Goal: Transaction & Acquisition: Purchase product/service

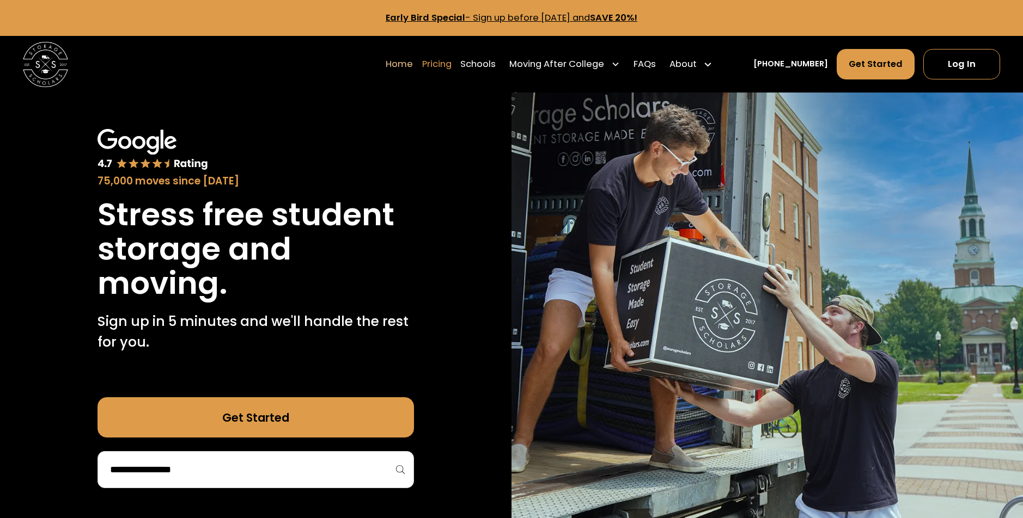
click at [451, 65] on link "Pricing" at bounding box center [436, 64] width 29 height 32
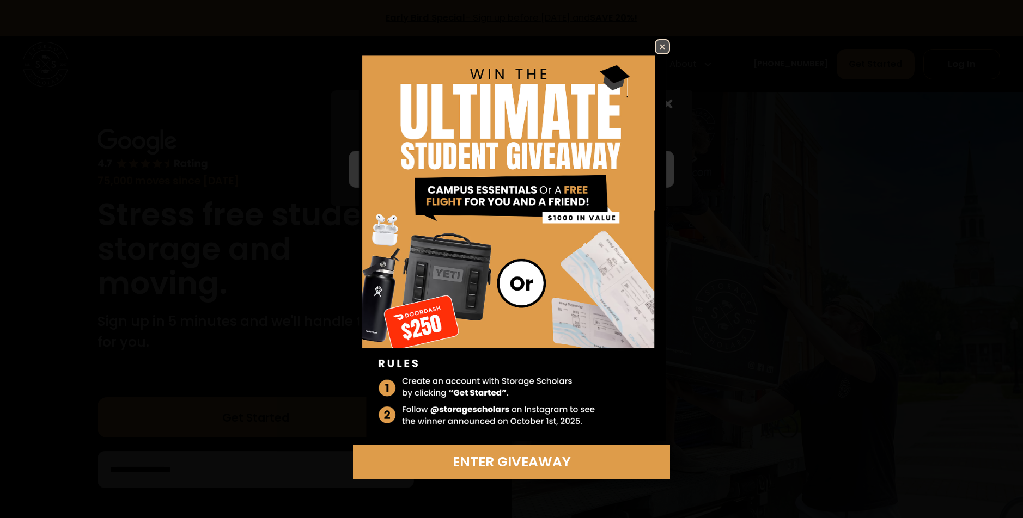
click at [658, 50] on img at bounding box center [662, 46] width 13 height 13
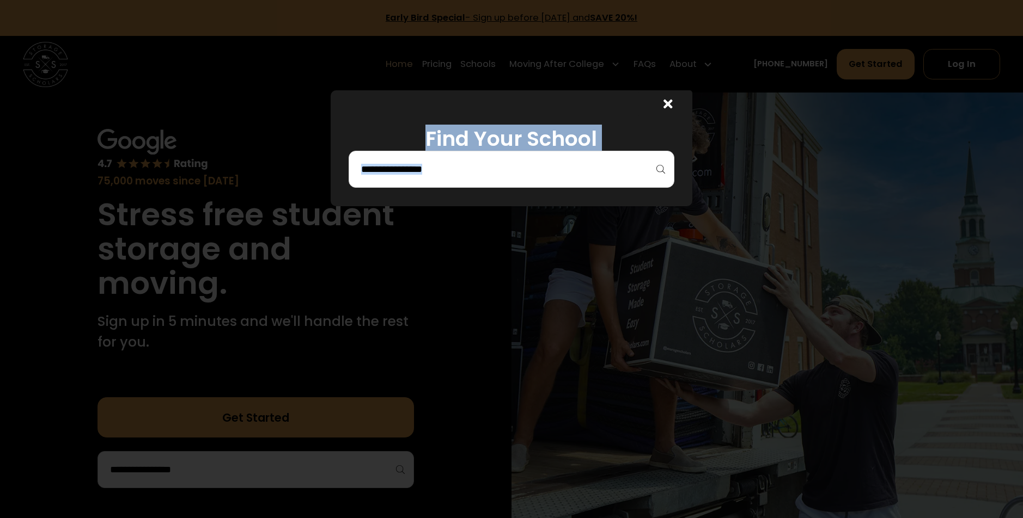
drag, startPoint x: 676, startPoint y: 103, endPoint x: 466, endPoint y: 204, distance: 233.1
click at [476, 223] on div "Find Your School" at bounding box center [511, 259] width 1023 height 518
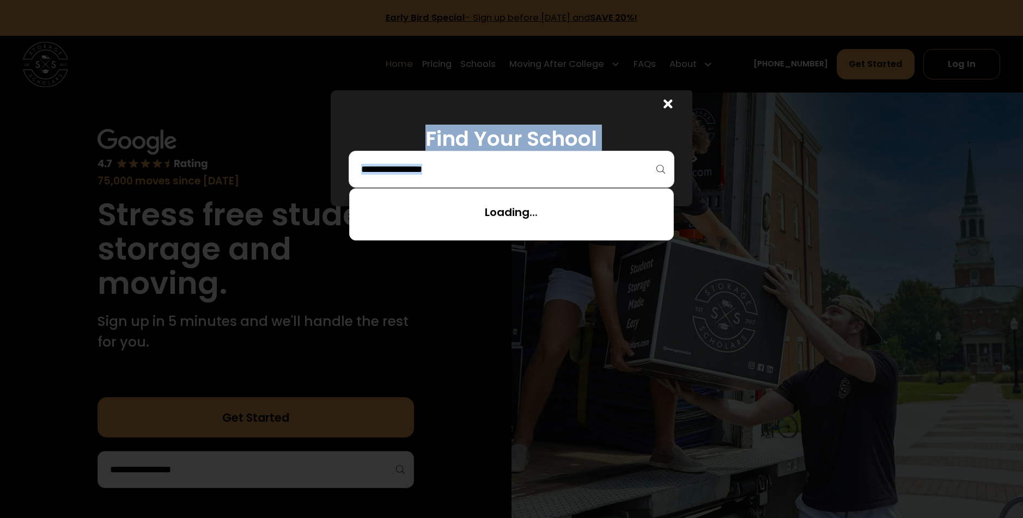
click at [451, 172] on input "search" at bounding box center [511, 169] width 303 height 19
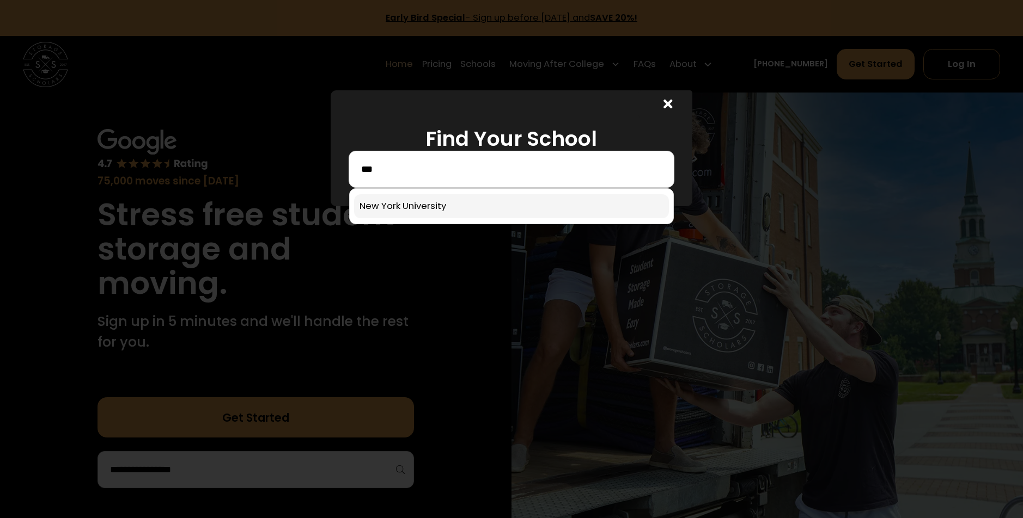
type input "***"
click at [437, 208] on link at bounding box center [511, 206] width 315 height 24
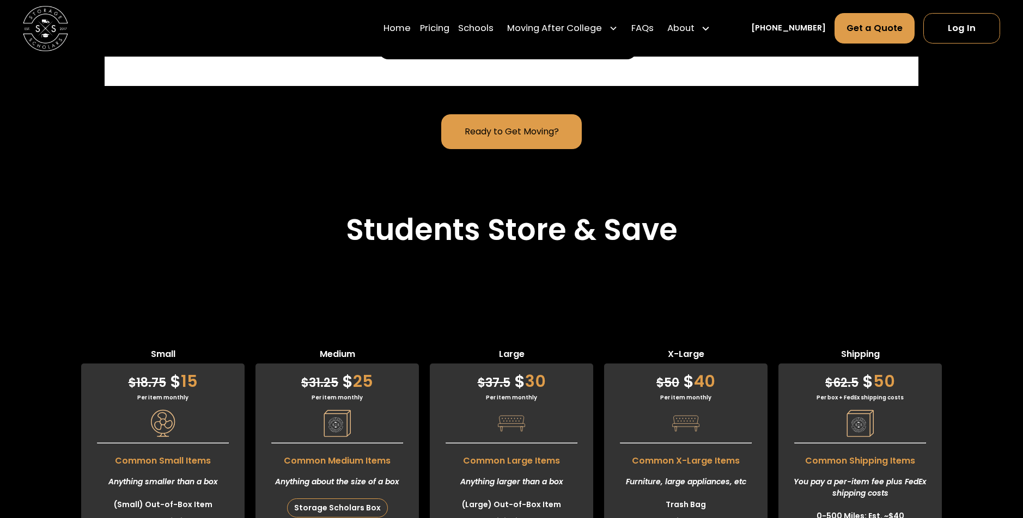
scroll to position [3099, 0]
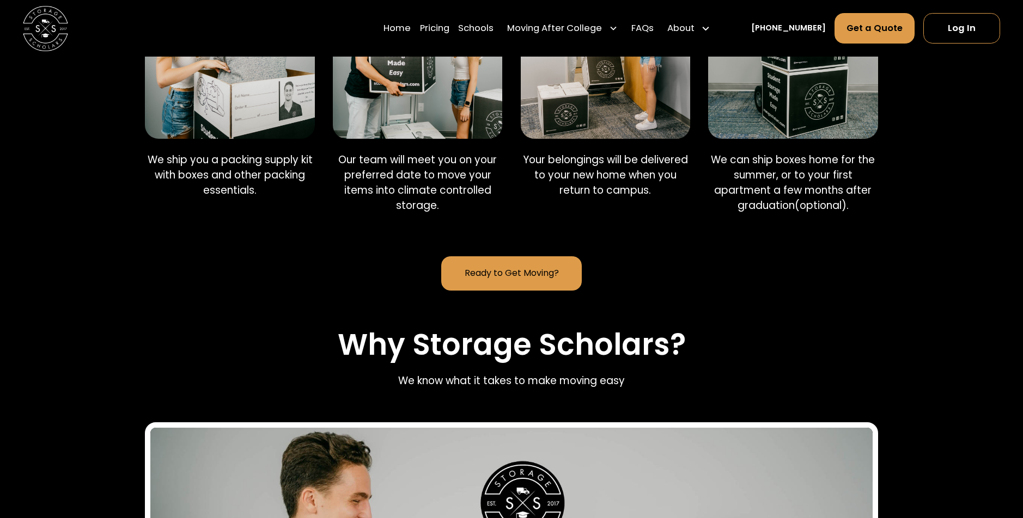
scroll to position [653, 0]
